Goal: Find specific page/section: Find specific page/section

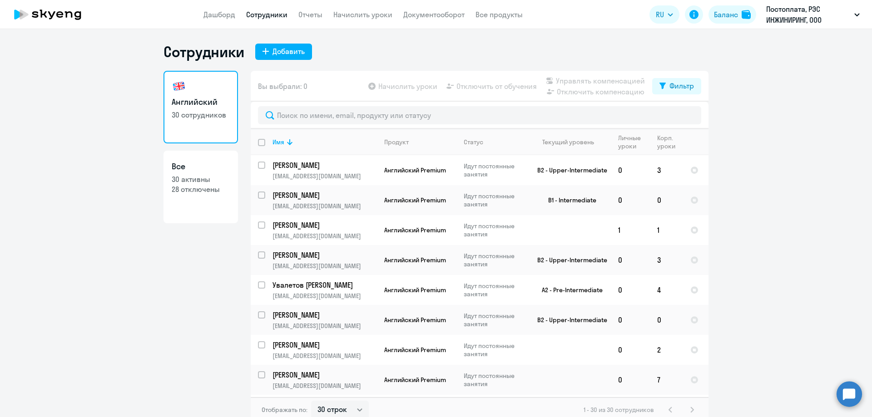
select select "30"
click at [754, 64] on li "КОМПЕНСАЦИЯ Постоплата, РЭС ИНЖИНИРИНГ, ООО" at bounding box center [776, 65] width 176 height 23
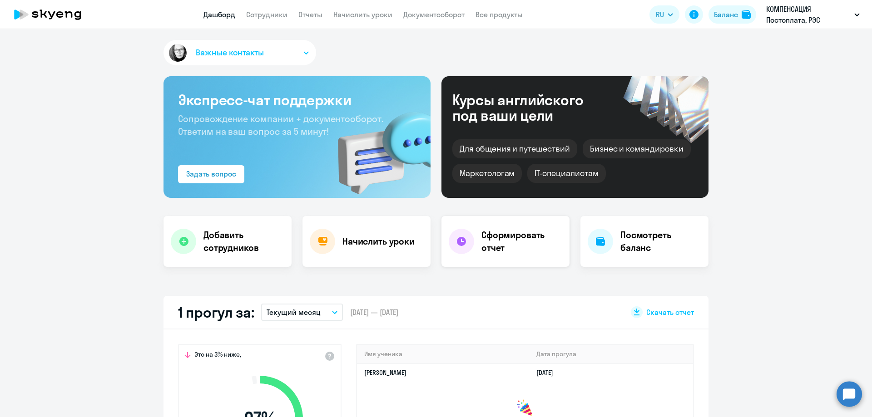
select select "30"
click at [267, 14] on link "Сотрудники" at bounding box center [266, 14] width 41 height 9
select select "30"
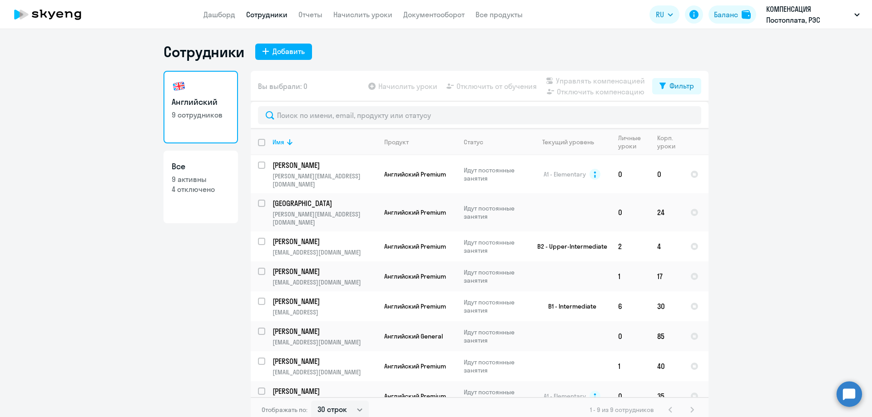
click at [182, 174] on link "Все 9 активны 4 отключено" at bounding box center [200, 187] width 74 height 73
select select "30"
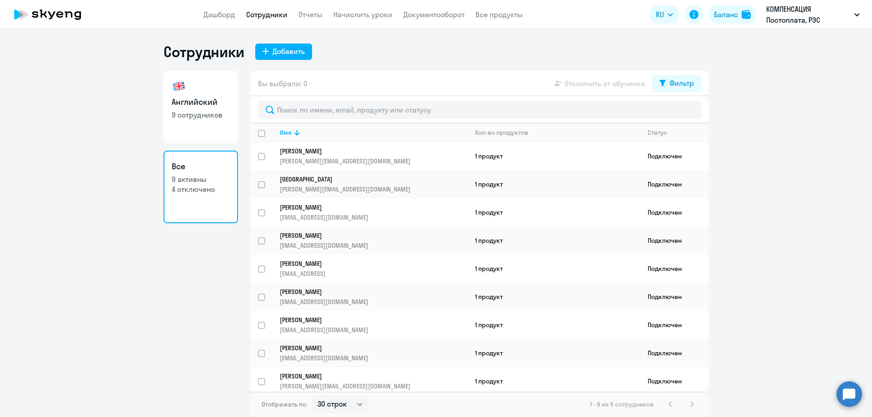
click at [206, 116] on p "9 сотрудников" at bounding box center [201, 115] width 58 height 10
select select "30"
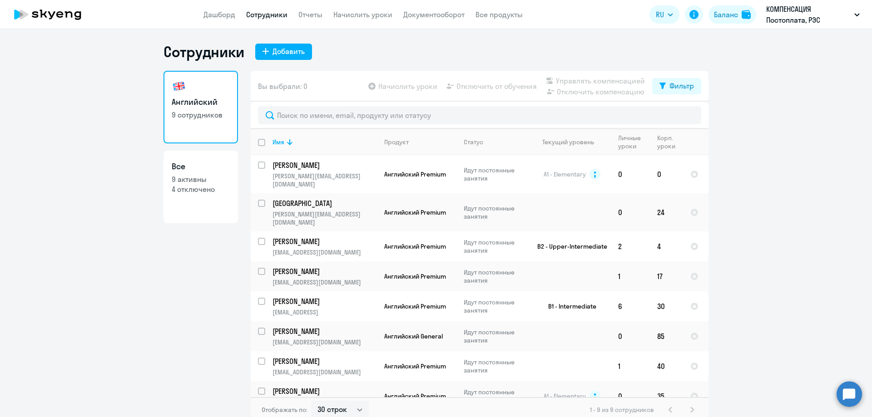
click at [214, 194] on link "Все 9 активны 4 отключено" at bounding box center [200, 187] width 74 height 73
select select "30"
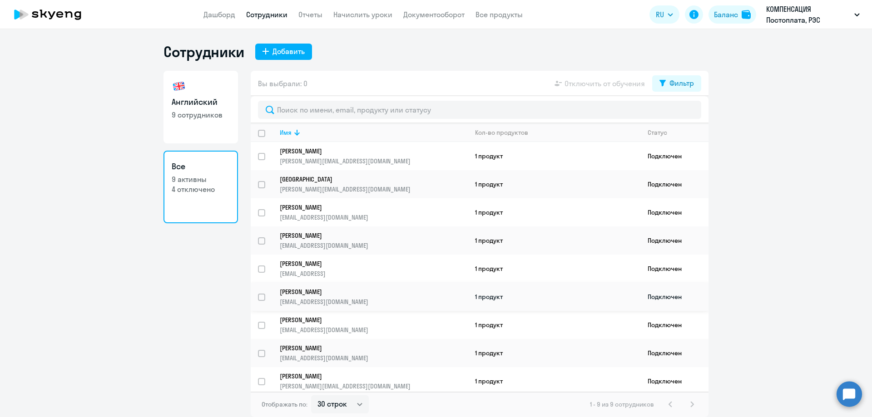
scroll to position [4, 0]
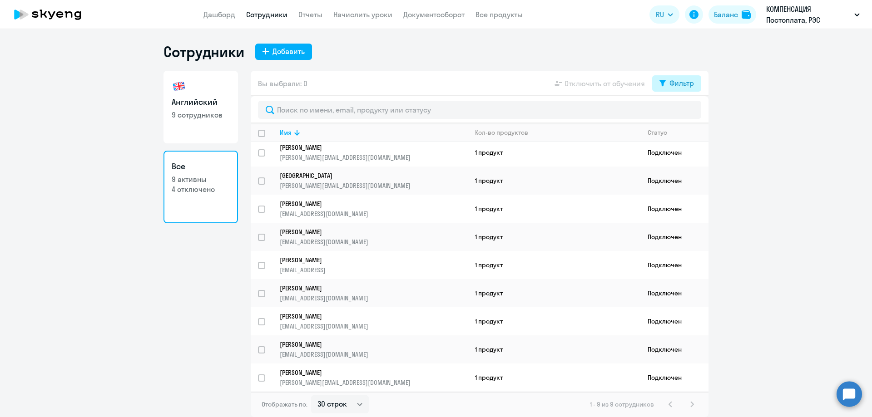
click at [671, 85] on div "Фильтр" at bounding box center [681, 83] width 25 height 11
click at [692, 112] on span at bounding box center [685, 113] width 15 height 9
click at [678, 113] on input "checkbox" at bounding box center [678, 113] width 0 height 0
checkbox input "true"
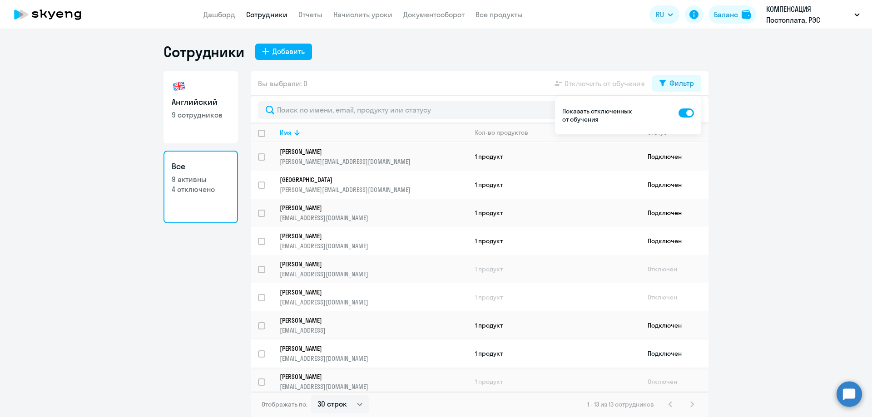
scroll to position [0, 0]
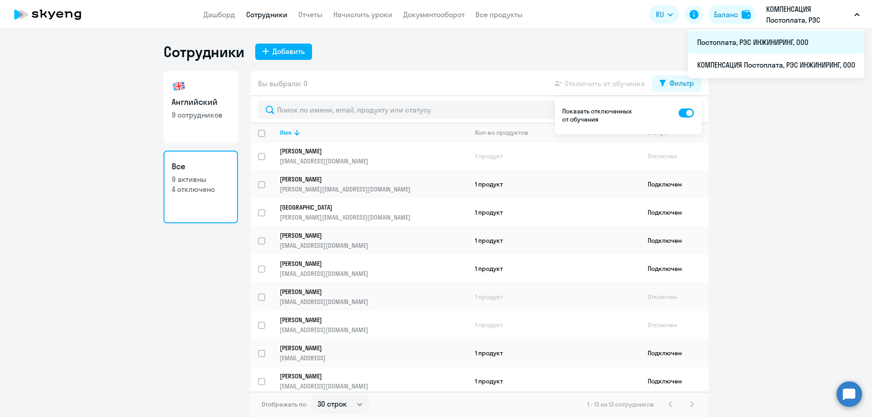
click at [783, 39] on li "Постоплата, РЭС ИНЖИНИРИНГ, ООО" at bounding box center [776, 42] width 176 height 23
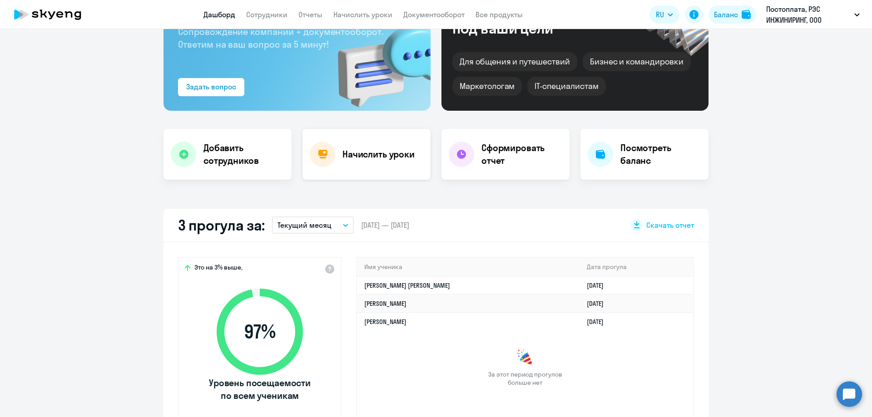
scroll to position [91, 0]
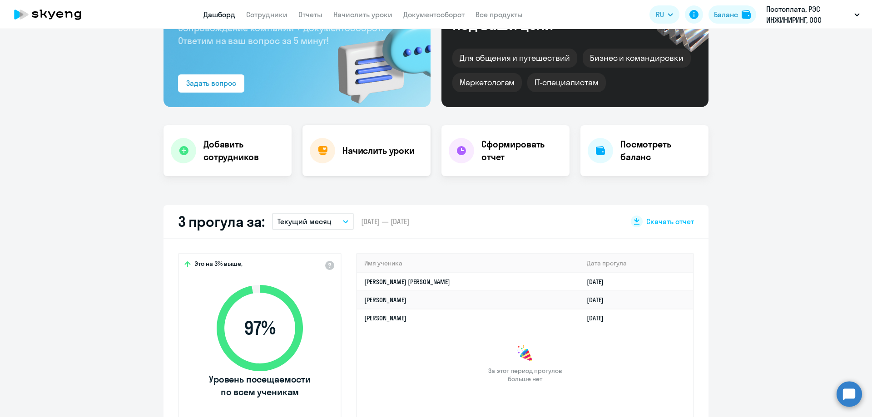
select select "30"
